Goal: Task Accomplishment & Management: Complete application form

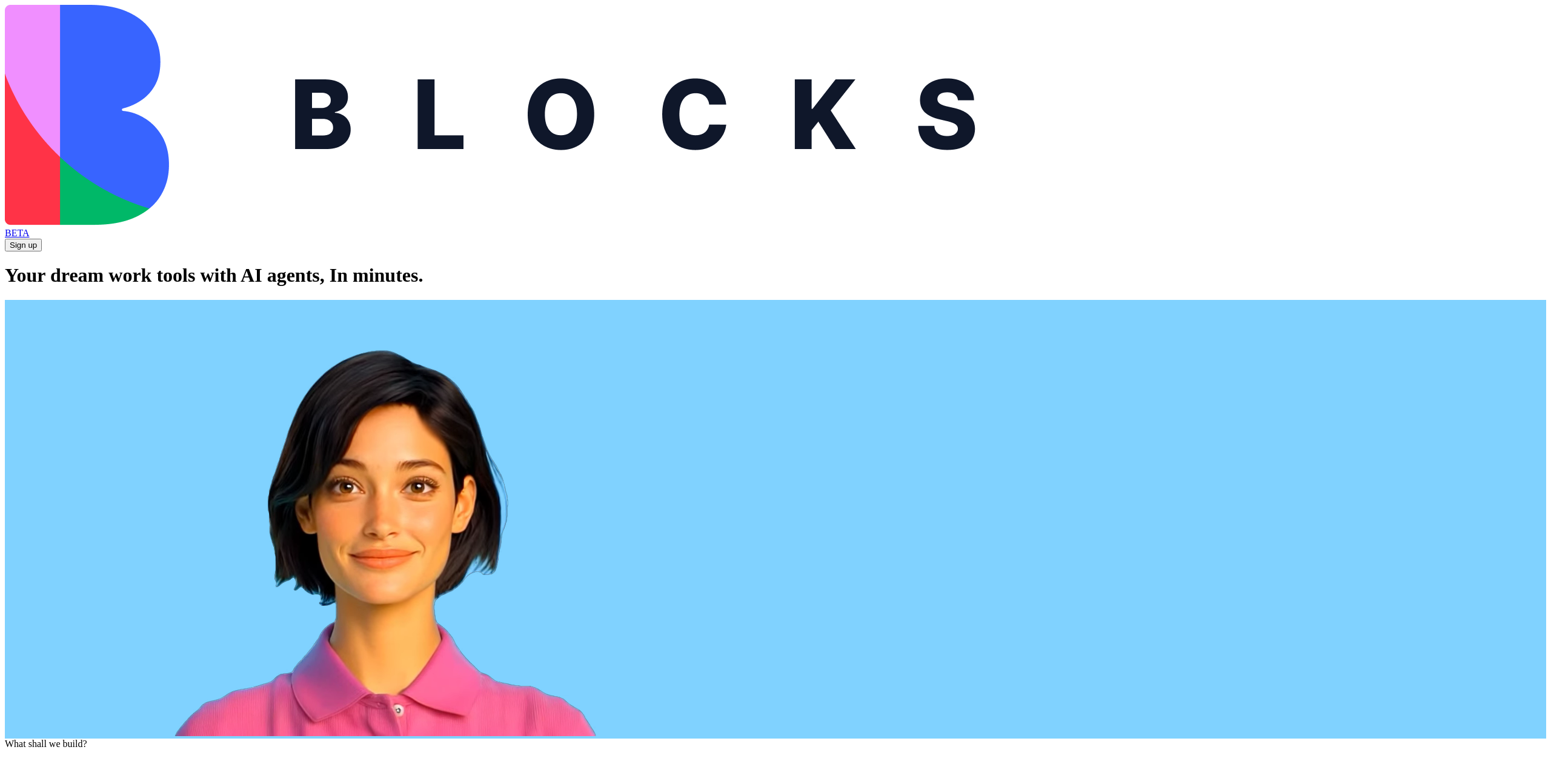
type textarea "**********"
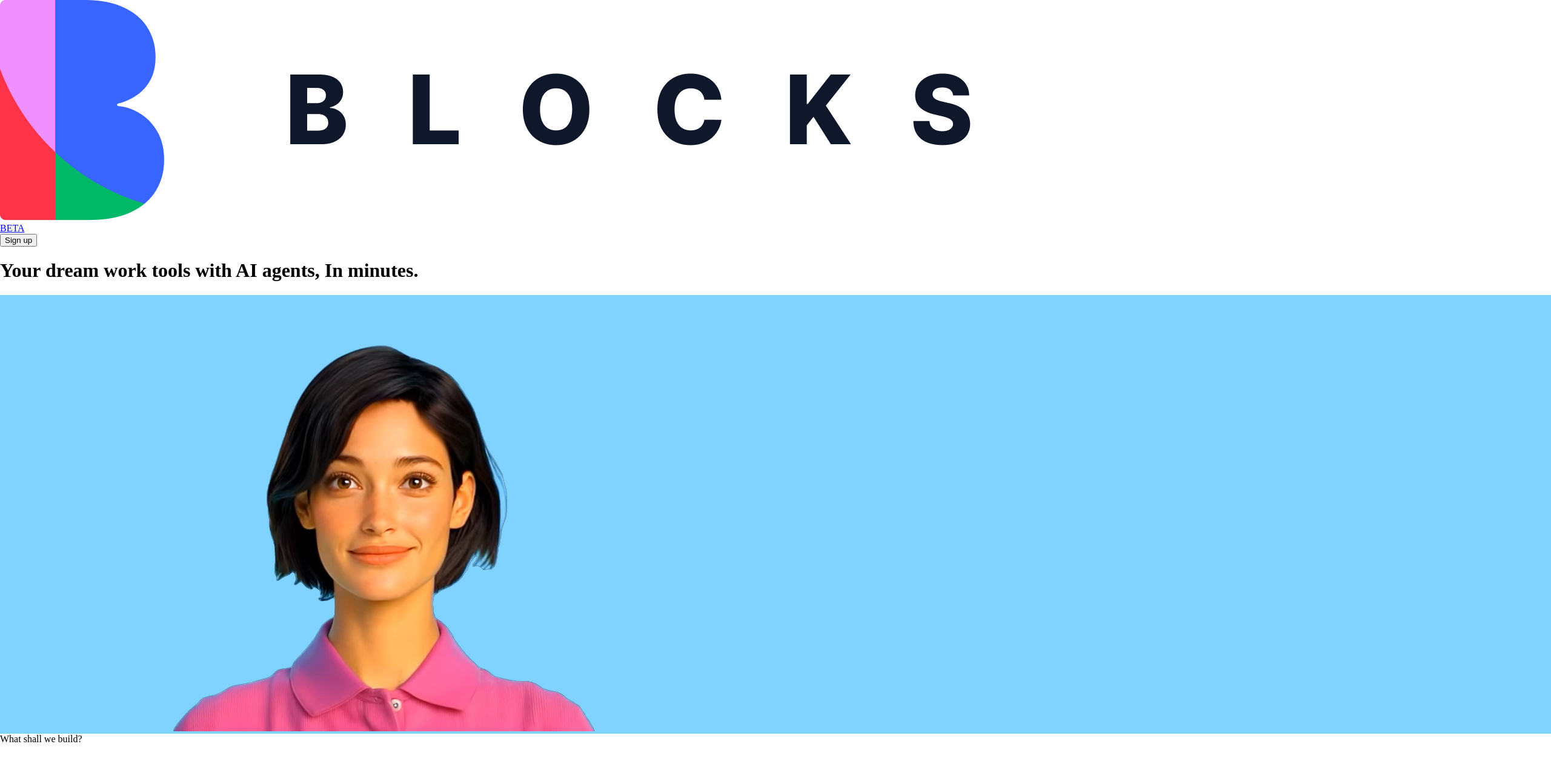
type input "**********"
